Goal: Check status: Check status

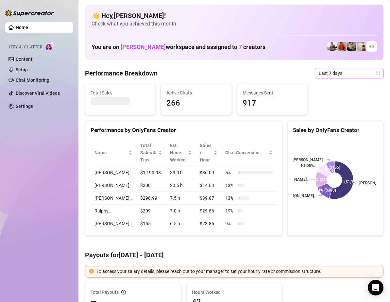
click at [376, 73] on icon "calendar" at bounding box center [378, 73] width 4 height 4
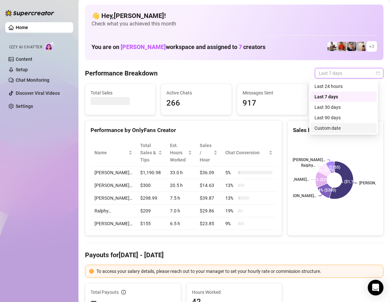
click at [335, 126] on div "Custom date" at bounding box center [343, 127] width 58 height 7
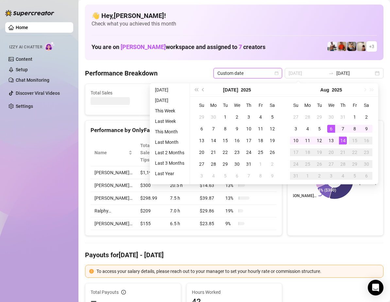
type input "[DATE]"
click at [342, 139] on div "14" at bounding box center [343, 141] width 8 height 8
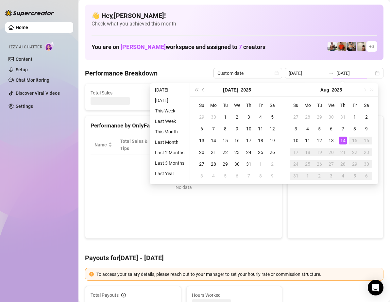
type input "[DATE]"
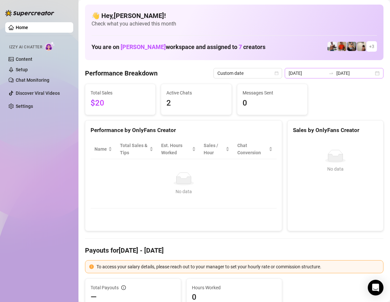
click at [368, 75] on div "[DATE] [DATE]" at bounding box center [334, 73] width 99 height 10
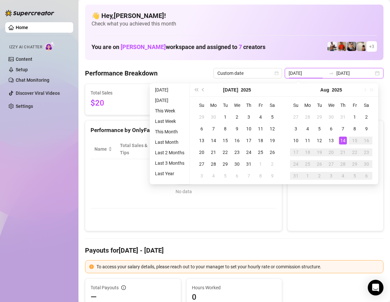
click at [372, 73] on div "[DATE] [DATE]" at bounding box center [334, 73] width 99 height 10
click at [264, 203] on td "No data No data" at bounding box center [183, 183] width 186 height 49
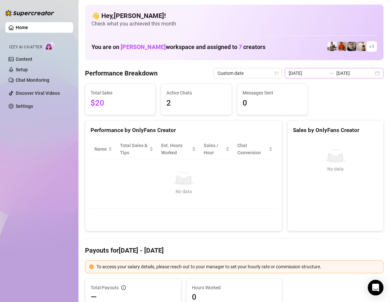
click at [370, 73] on div "[DATE] [DATE]" at bounding box center [334, 73] width 99 height 10
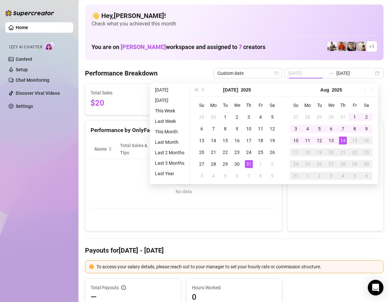
click at [246, 162] on div "31" at bounding box center [249, 164] width 8 height 8
type input "[DATE]"
click at [247, 166] on div "31" at bounding box center [249, 164] width 8 height 8
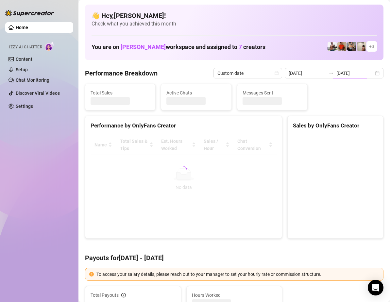
type input "[DATE]"
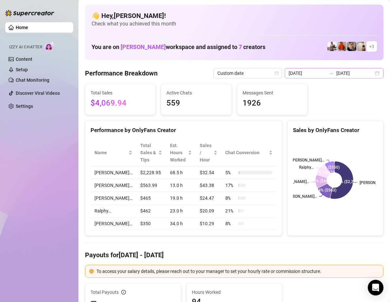
click at [373, 73] on div "[DATE] [DATE]" at bounding box center [334, 73] width 99 height 10
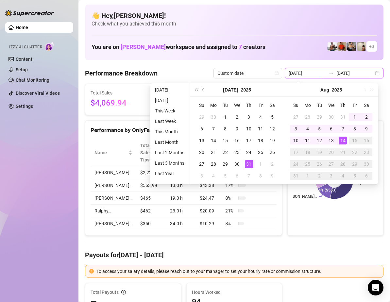
type input "[DATE]"
click at [248, 162] on div "31" at bounding box center [249, 164] width 8 height 8
type input "[DATE]"
click at [331, 139] on div "13" at bounding box center [331, 141] width 8 height 8
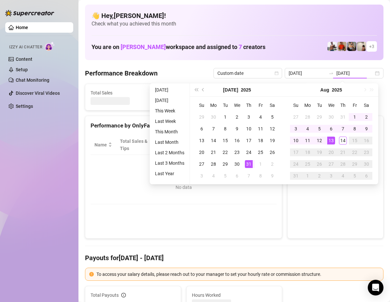
type input "[DATE]"
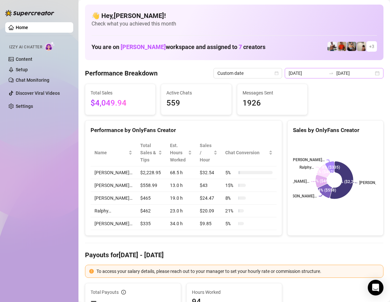
click at [372, 74] on div "[DATE] [DATE]" at bounding box center [334, 73] width 99 height 10
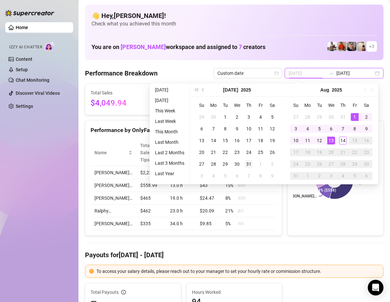
type input "[DATE]"
click at [246, 164] on div "31" at bounding box center [249, 164] width 8 height 8
type input "[DATE]"
click at [344, 139] on div "14" at bounding box center [343, 141] width 8 height 8
type input "[DATE]"
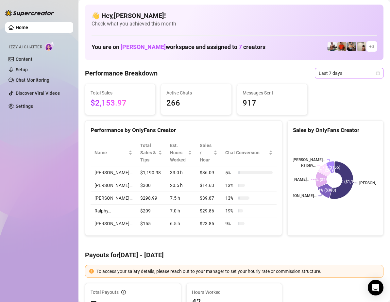
click at [376, 74] on icon "calendar" at bounding box center [378, 73] width 4 height 4
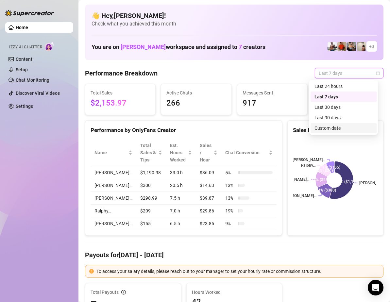
click at [337, 126] on div "Custom date" at bounding box center [343, 127] width 58 height 7
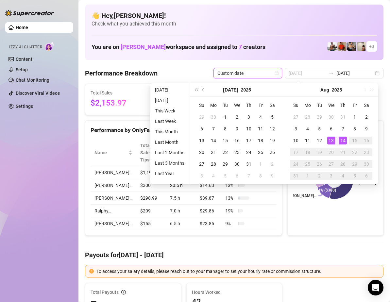
type input "[DATE]"
click at [343, 139] on div "14" at bounding box center [343, 141] width 8 height 8
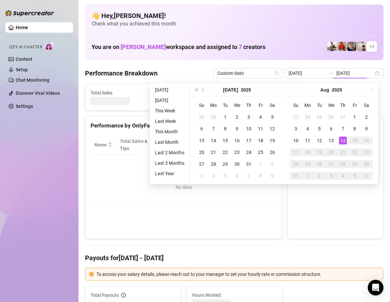
type input "[DATE]"
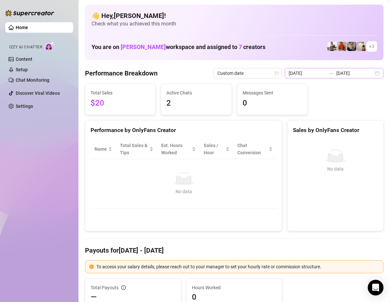
click at [370, 74] on div "[DATE] [DATE]" at bounding box center [334, 73] width 99 height 10
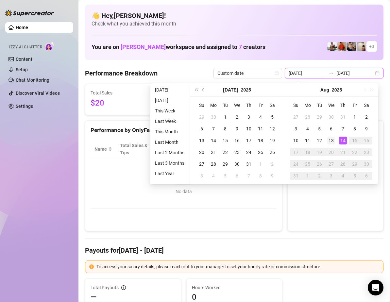
type input "[DATE]"
click at [332, 141] on div "13" at bounding box center [331, 141] width 8 height 8
click at [332, 140] on div "13" at bounding box center [331, 141] width 8 height 8
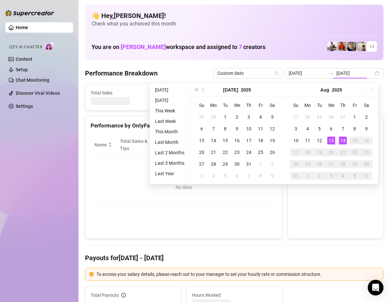
type input "[DATE]"
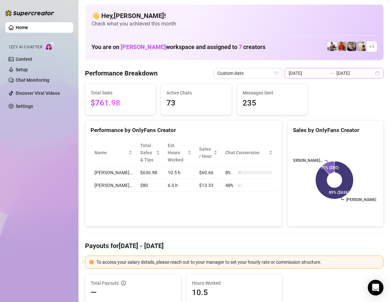
click at [372, 74] on div "2025-08-13 2025-08-14" at bounding box center [334, 73] width 99 height 10
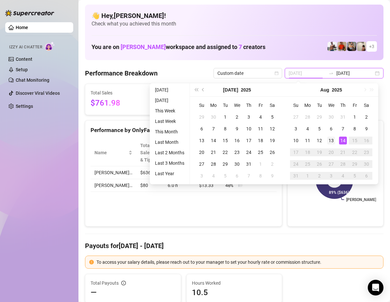
type input "[DATE]"
click at [331, 140] on div "13" at bounding box center [331, 141] width 8 height 8
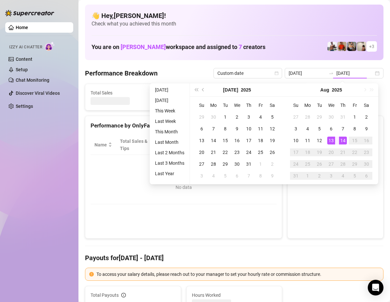
type input "[DATE]"
